Goal: Task Accomplishment & Management: Manage account settings

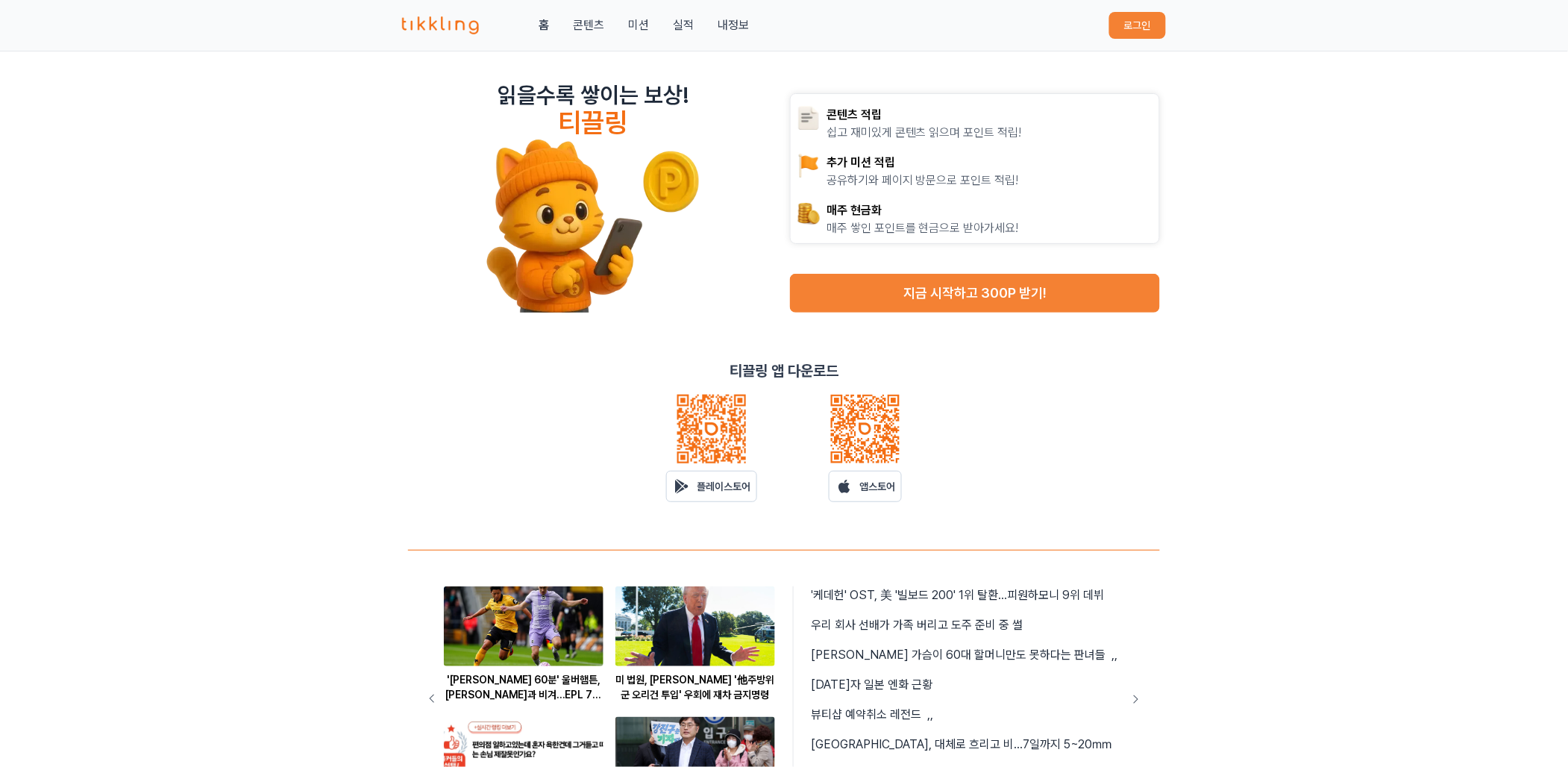
click at [1154, 31] on button "로그인" at bounding box center [1138, 25] width 57 height 27
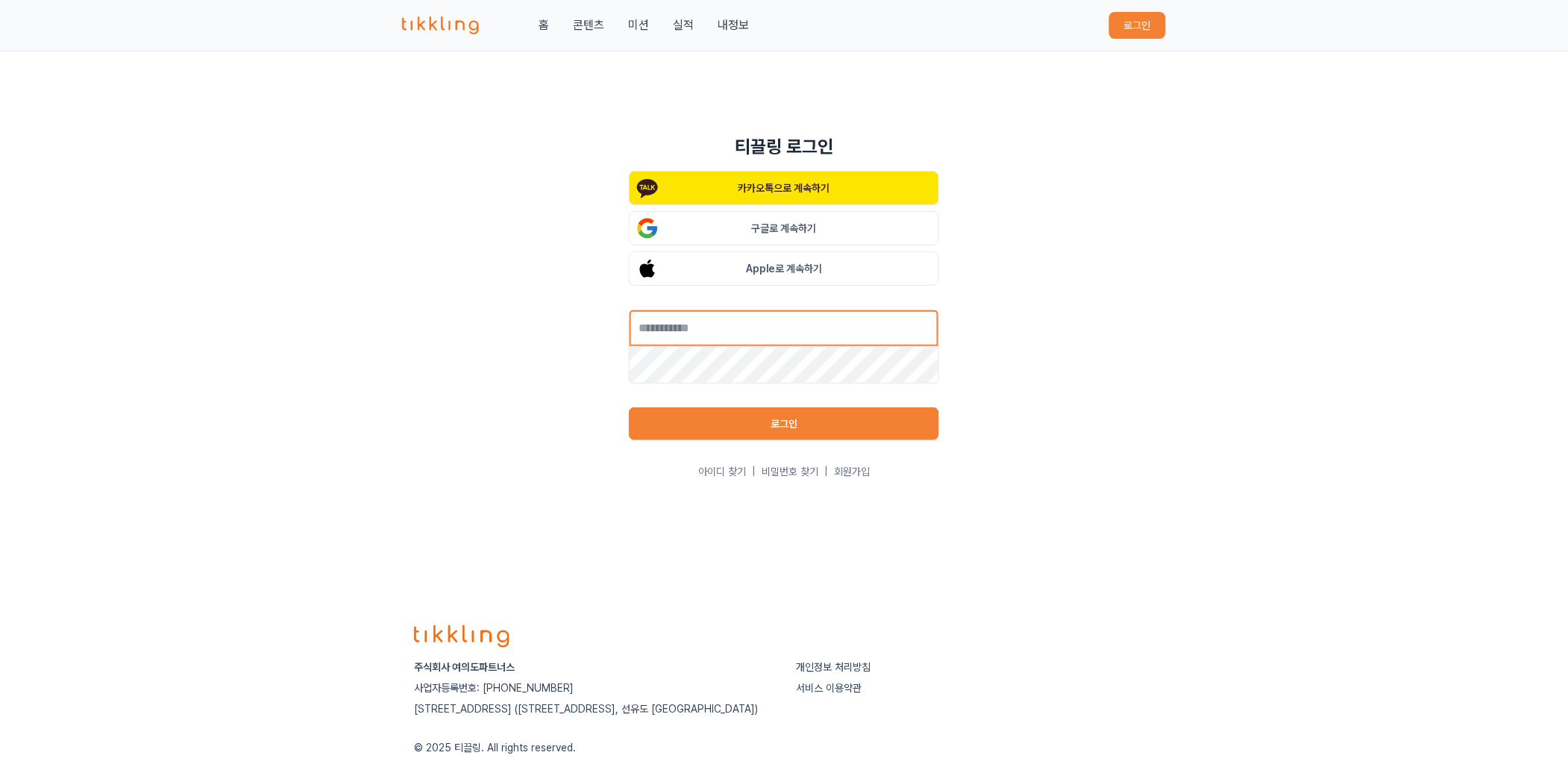
click at [754, 321] on input "text" at bounding box center [784, 328] width 310 height 37
type input "**********"
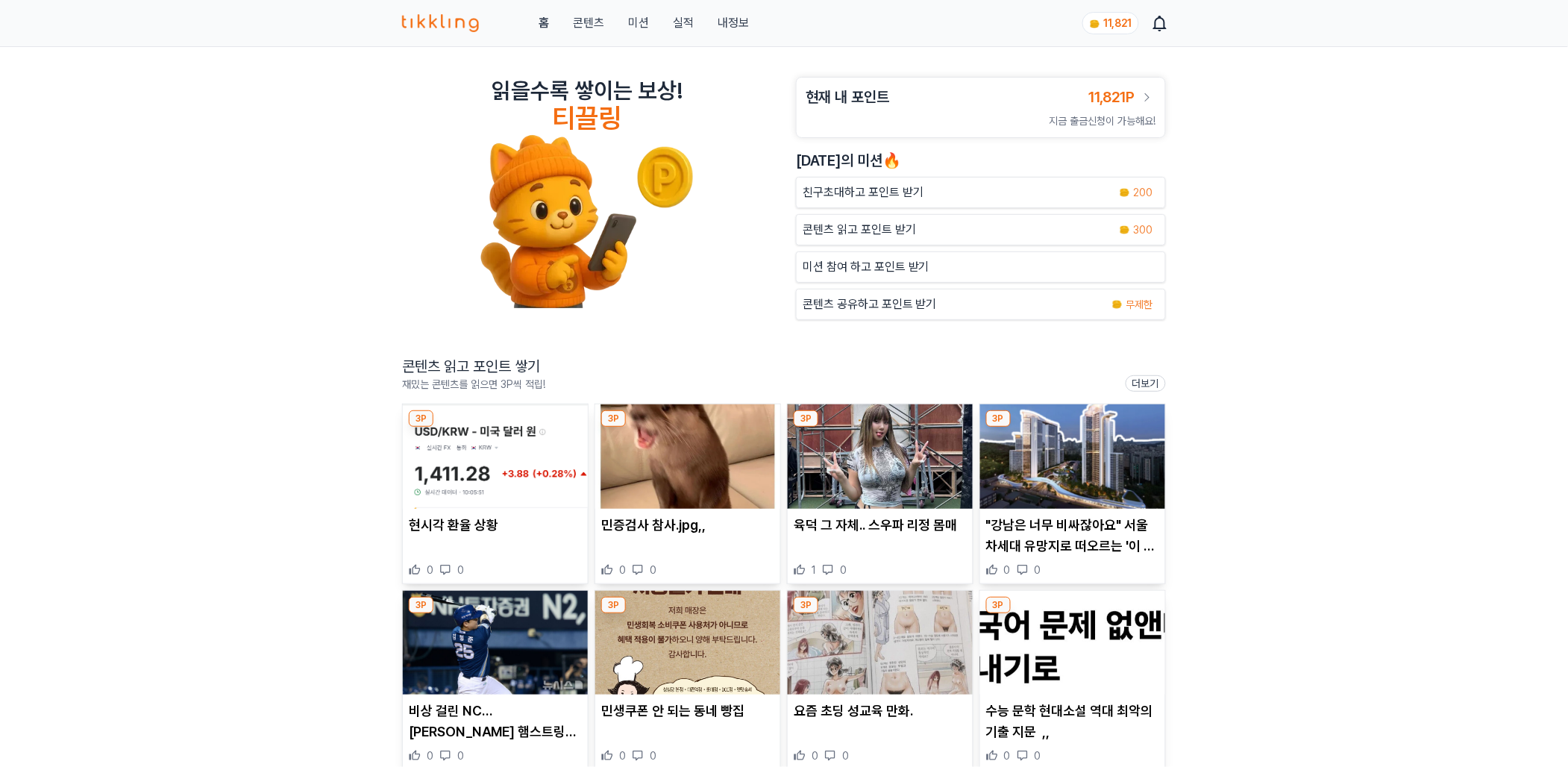
click at [520, 463] on img at bounding box center [495, 456] width 185 height 105
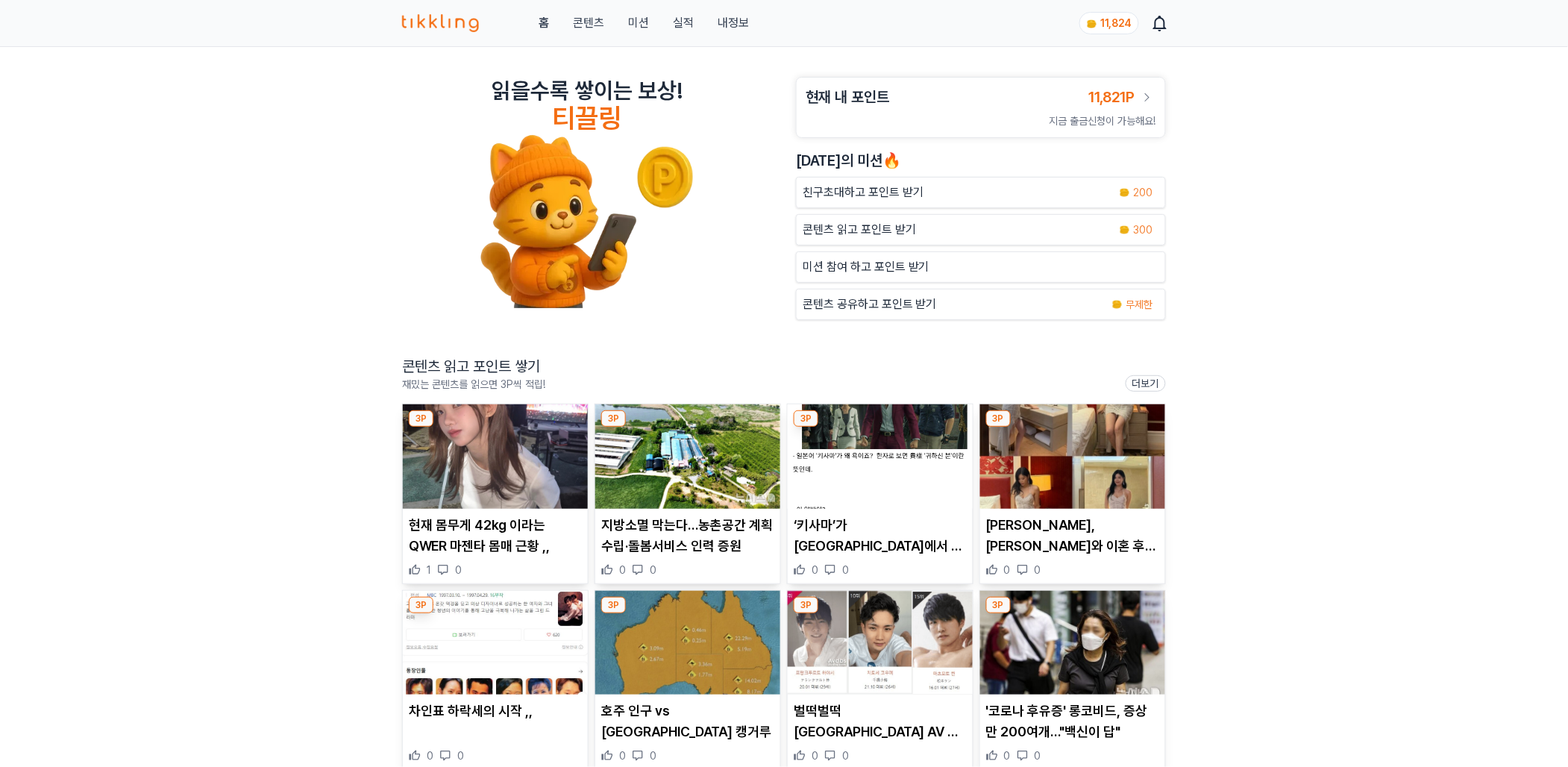
click at [662, 473] on img at bounding box center [688, 456] width 185 height 105
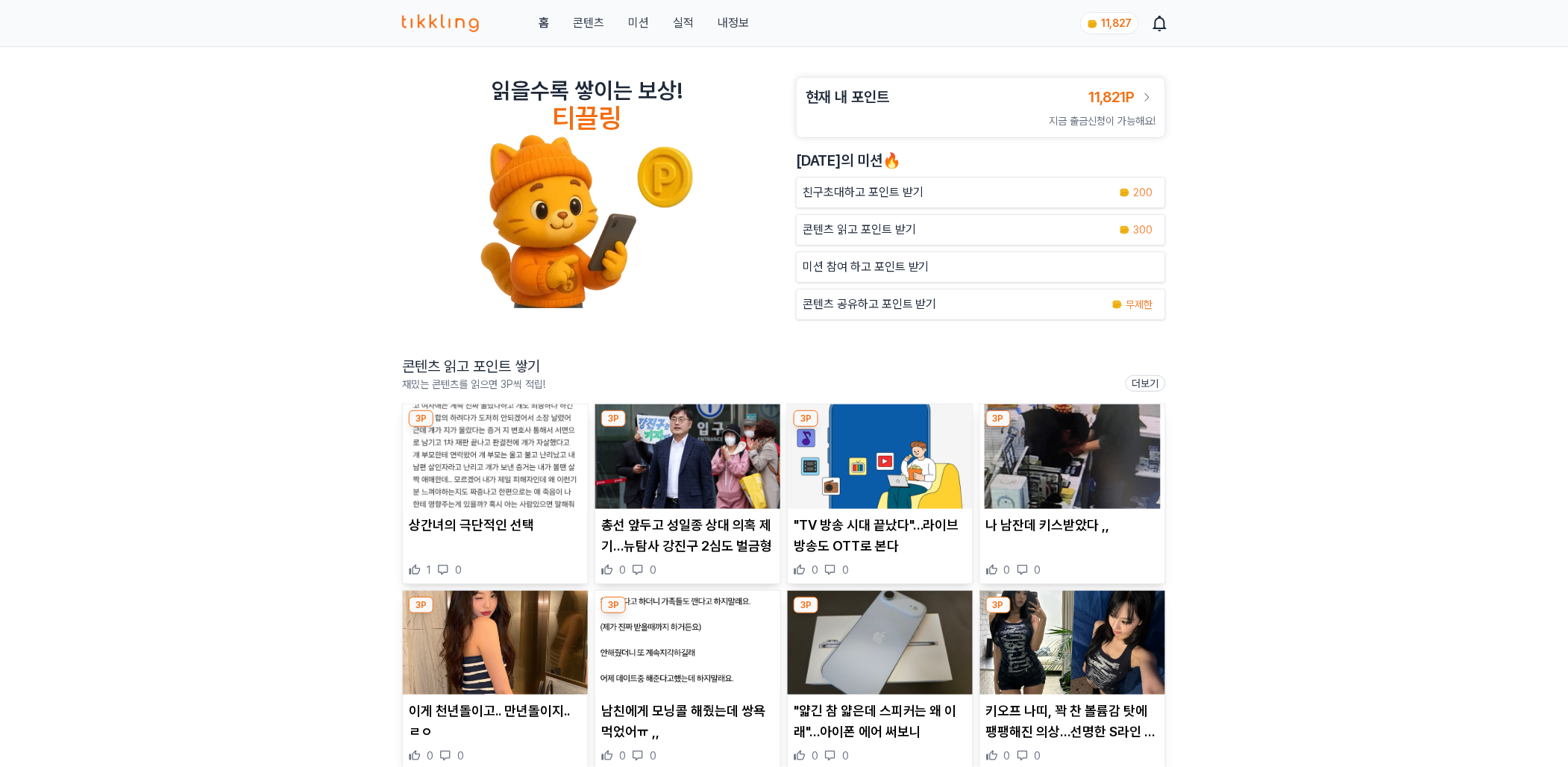
click at [839, 465] on img at bounding box center [880, 456] width 185 height 105
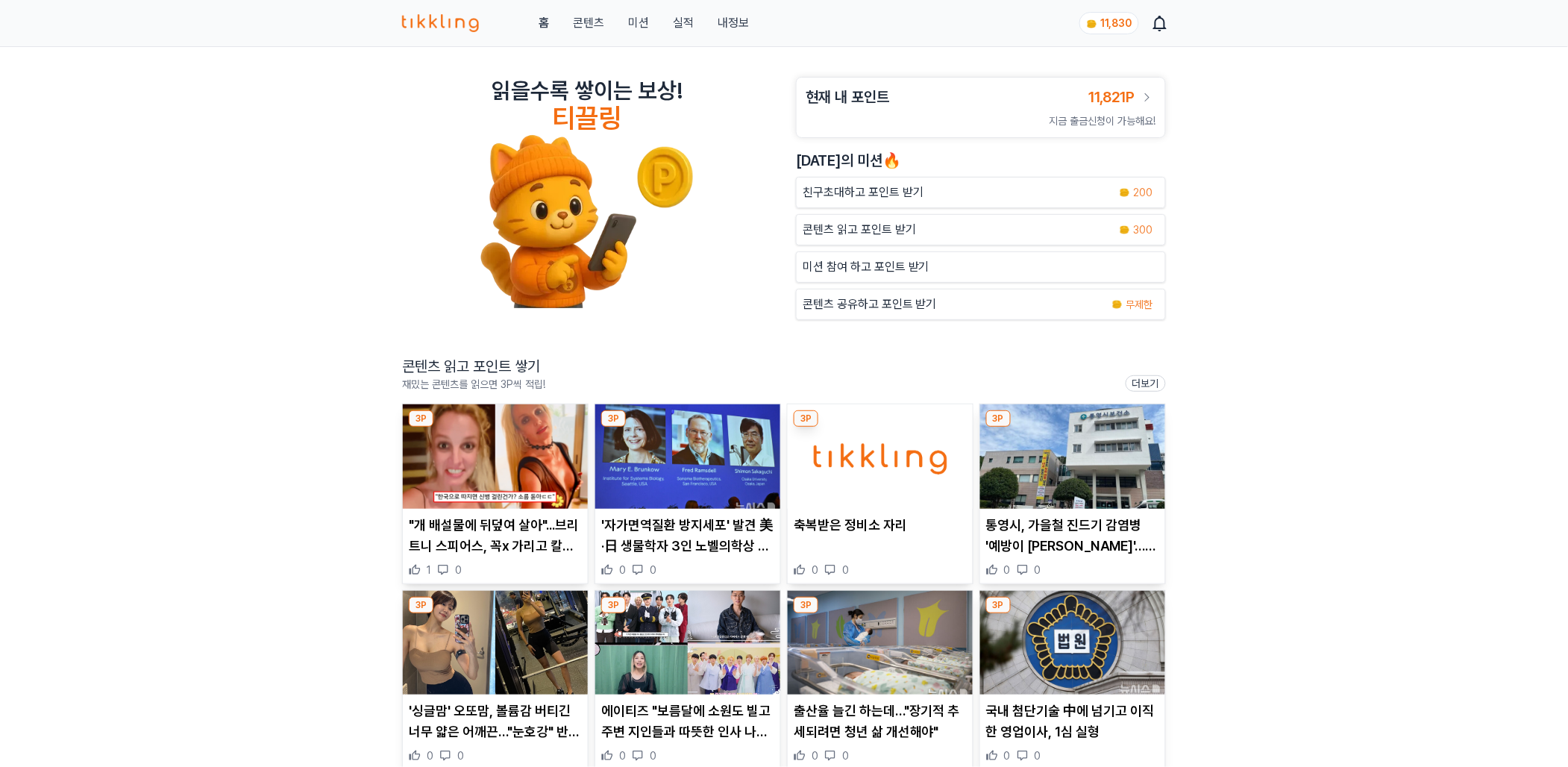
click at [1049, 471] on img at bounding box center [1072, 456] width 185 height 105
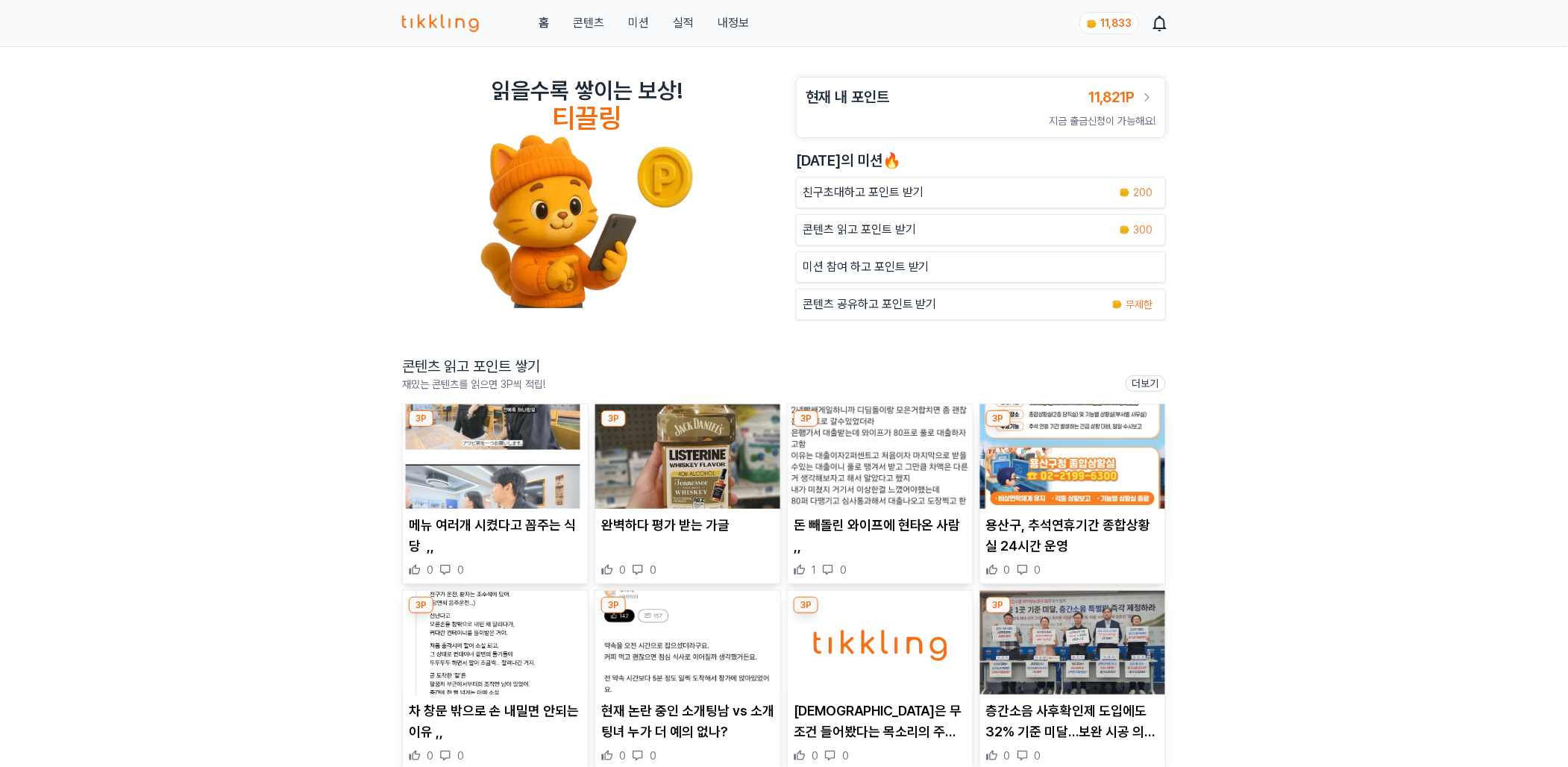
click at [855, 441] on img at bounding box center [880, 456] width 185 height 105
click at [697, 529] on p "완벽하다 평가 받는 가글" at bounding box center [688, 525] width 173 height 21
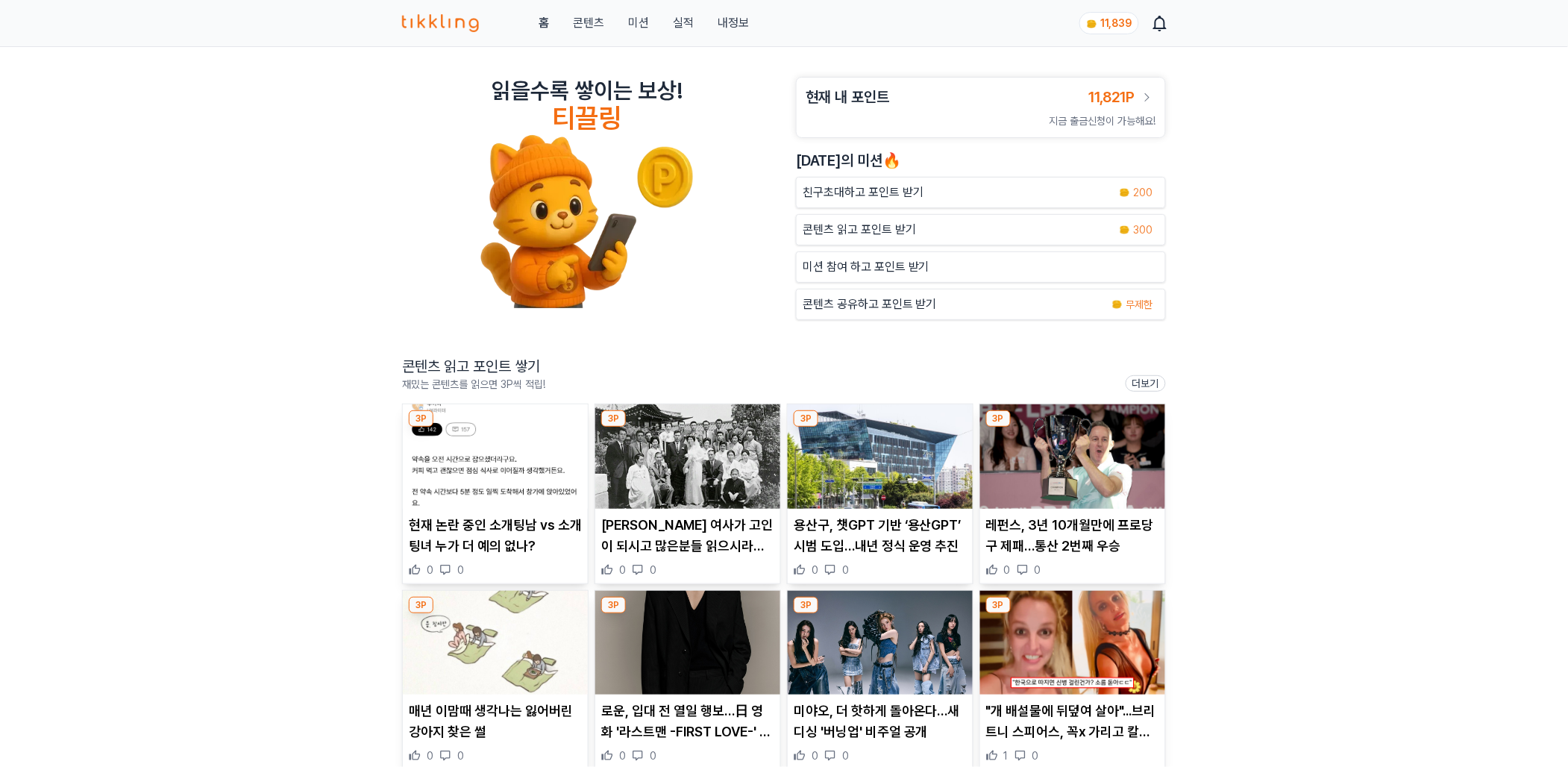
click at [693, 488] on img at bounding box center [688, 456] width 185 height 105
click at [896, 478] on img at bounding box center [880, 456] width 185 height 105
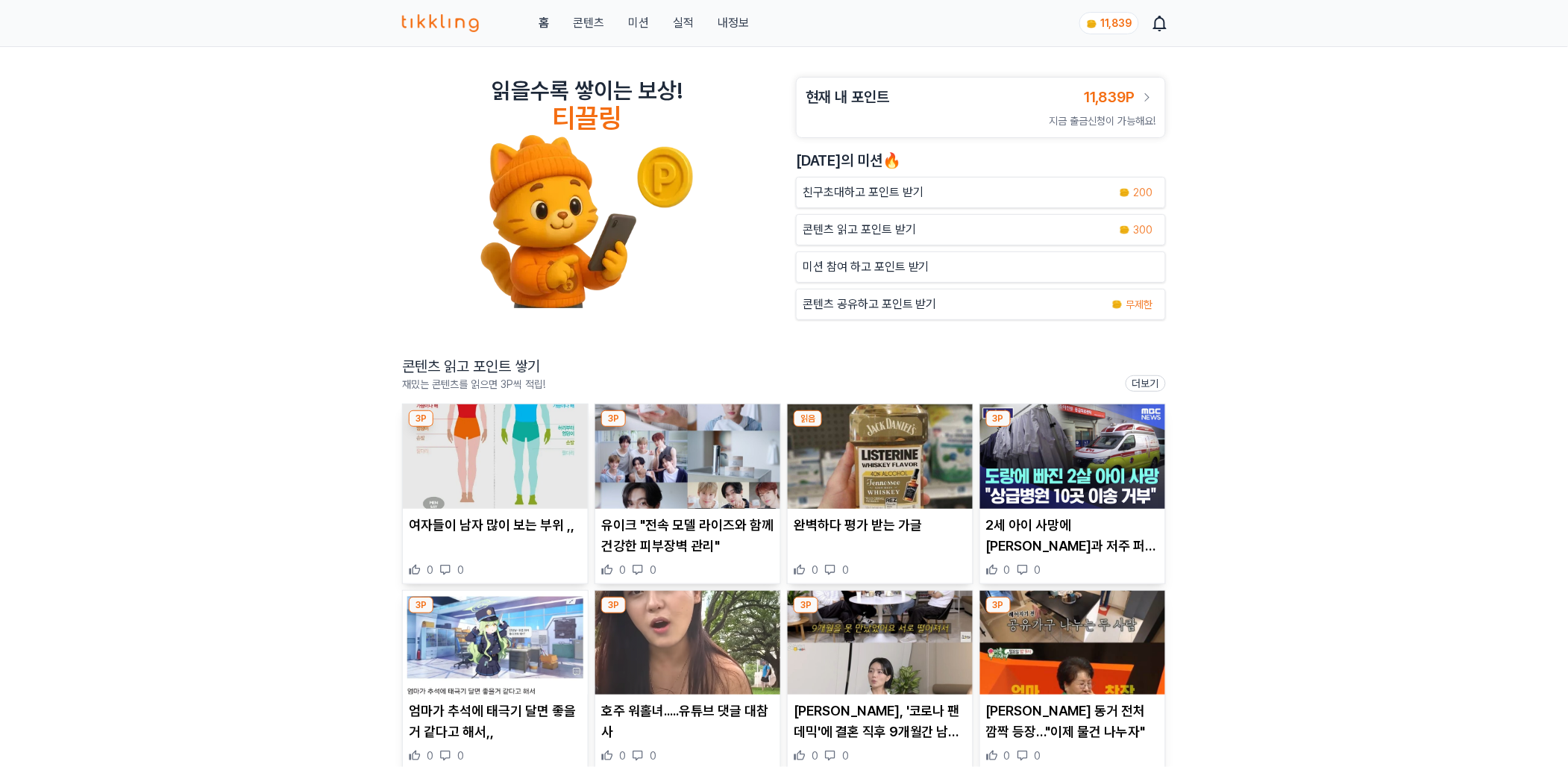
click at [684, 16] on link "실적" at bounding box center [683, 23] width 21 height 18
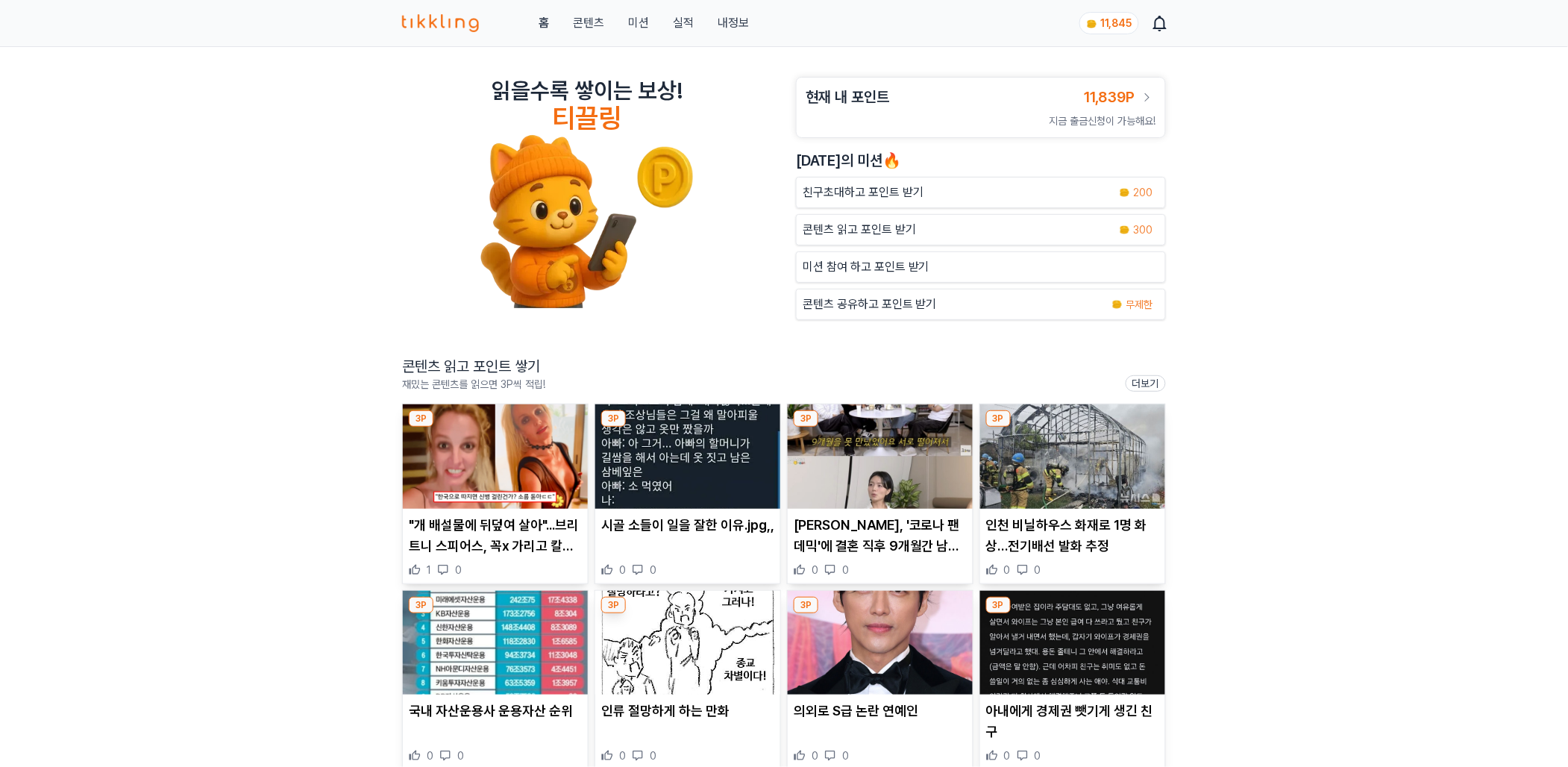
click at [505, 639] on img at bounding box center [495, 643] width 185 height 105
click at [890, 637] on img at bounding box center [880, 643] width 185 height 105
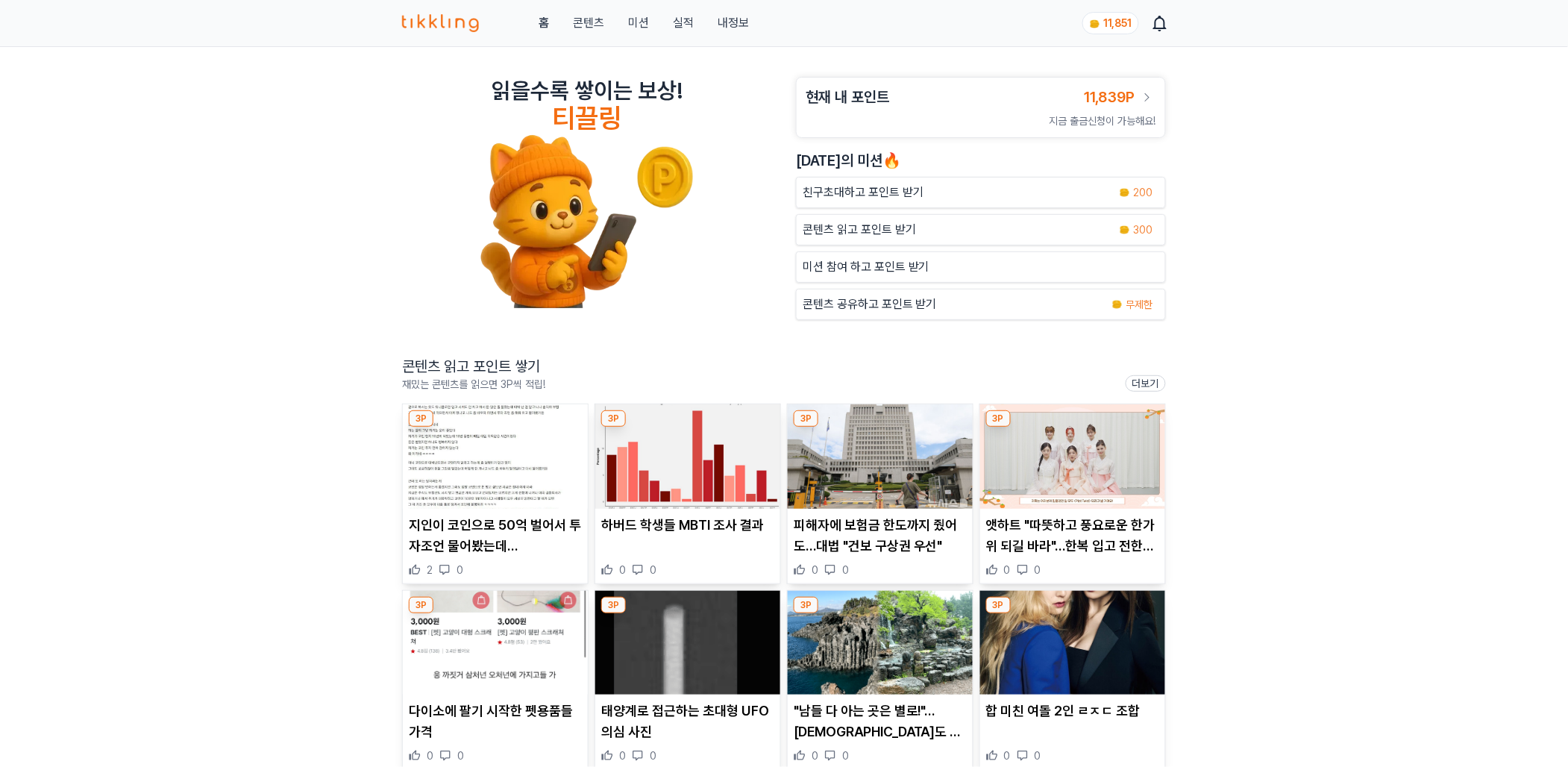
click at [1270, 447] on div "읽을수록 쌓이는 보상! 티끌링 현재 내 포인트 11,839P 지금 출금신청이 가능해요! 오늘의 미션🔥 친구초대하고 포인트 받기 200 콘텐츠 …" at bounding box center [784, 530] width 1568 height 966
click at [679, 21] on link "실적" at bounding box center [683, 23] width 21 height 18
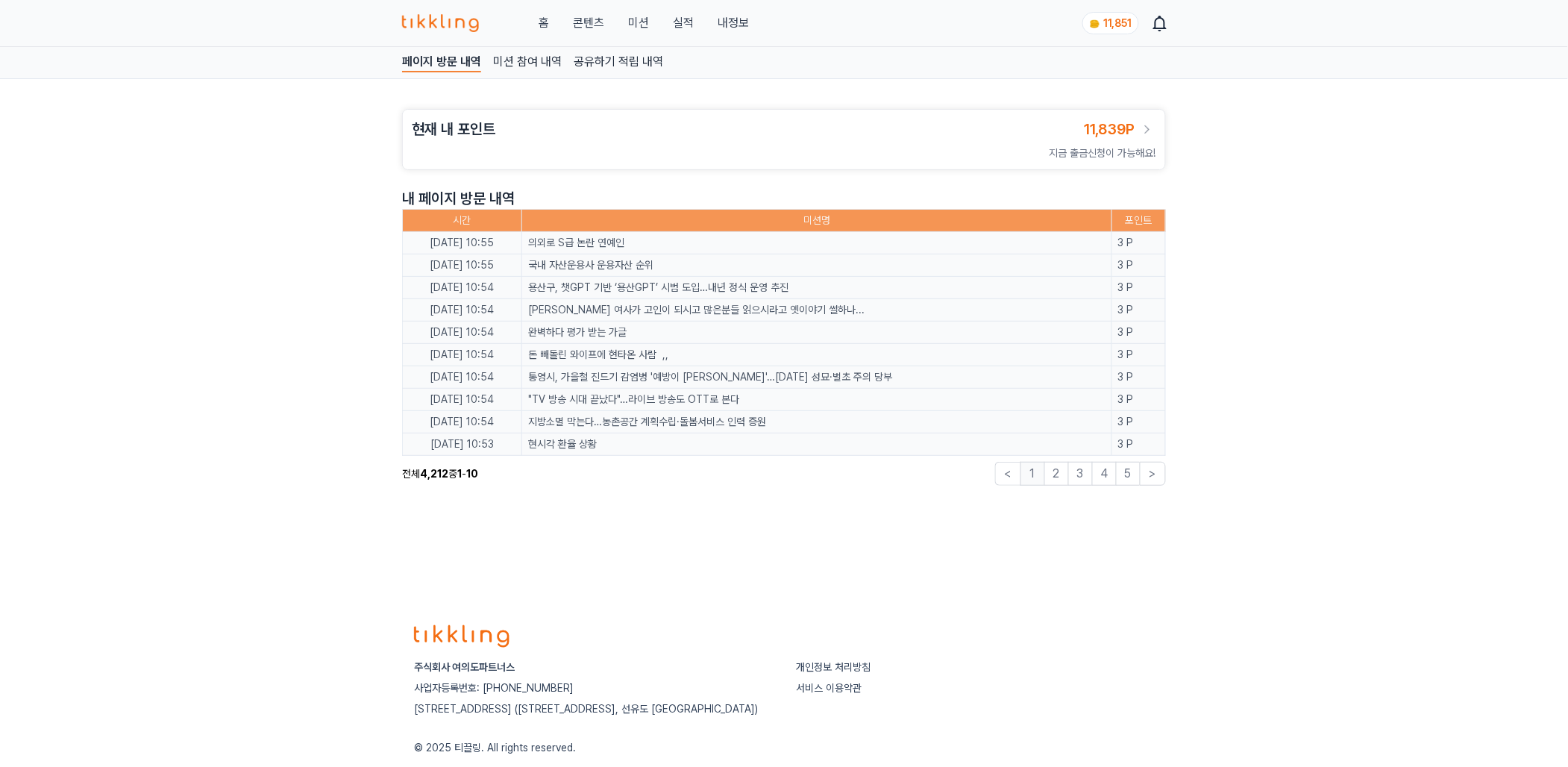
click at [538, 64] on link "미션 참여 내역" at bounding box center [527, 62] width 68 height 20
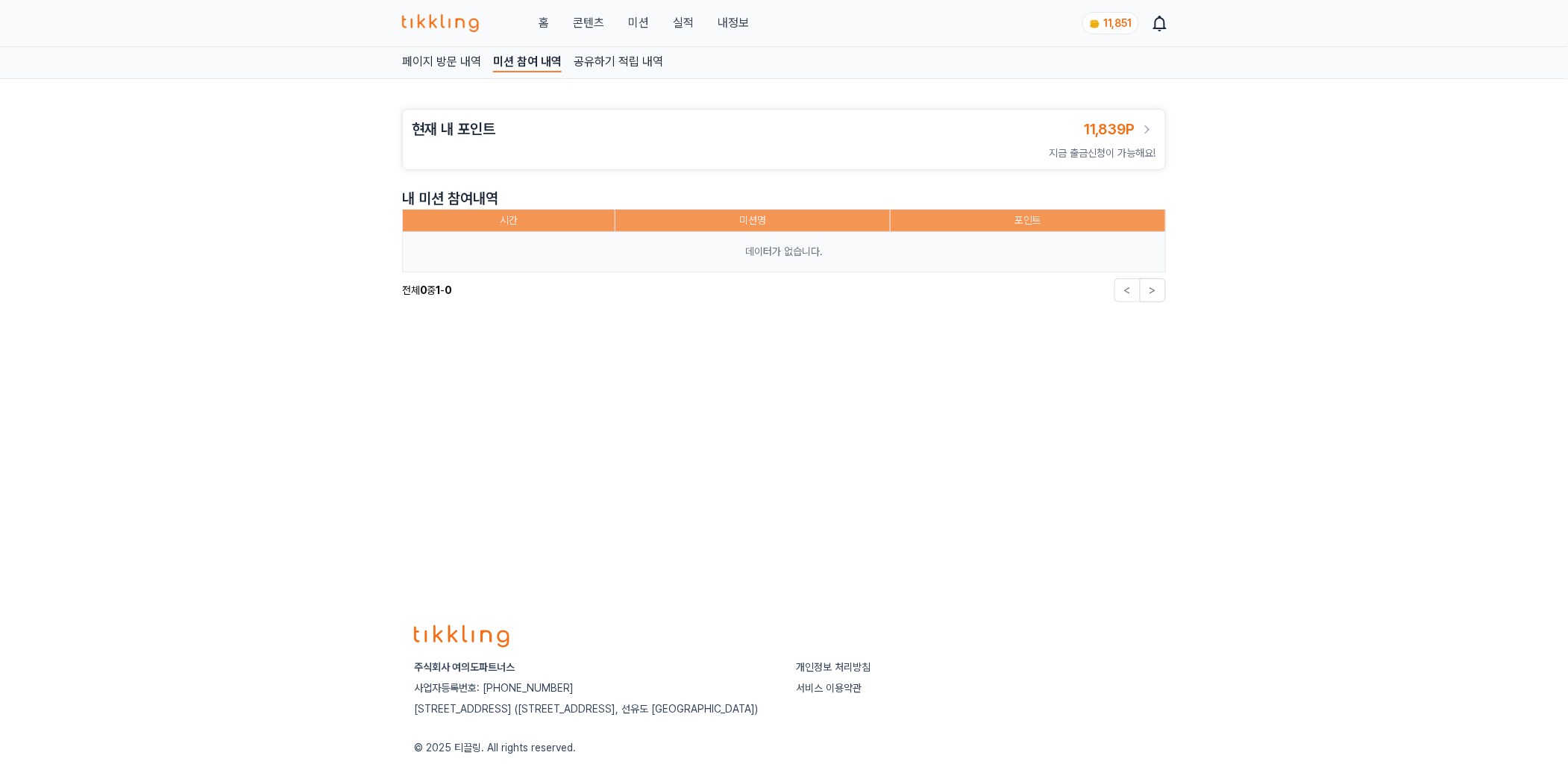
click at [589, 74] on nav "페이지 방문 내역 미션 참여 내역 공유하기 적립 내역" at bounding box center [784, 63] width 1568 height 32
click at [597, 65] on link "공유하기 적립 내역" at bounding box center [618, 62] width 90 height 20
click at [456, 68] on link "페이지 방문 내역" at bounding box center [441, 62] width 79 height 20
